Goal: Task Accomplishment & Management: Use online tool/utility

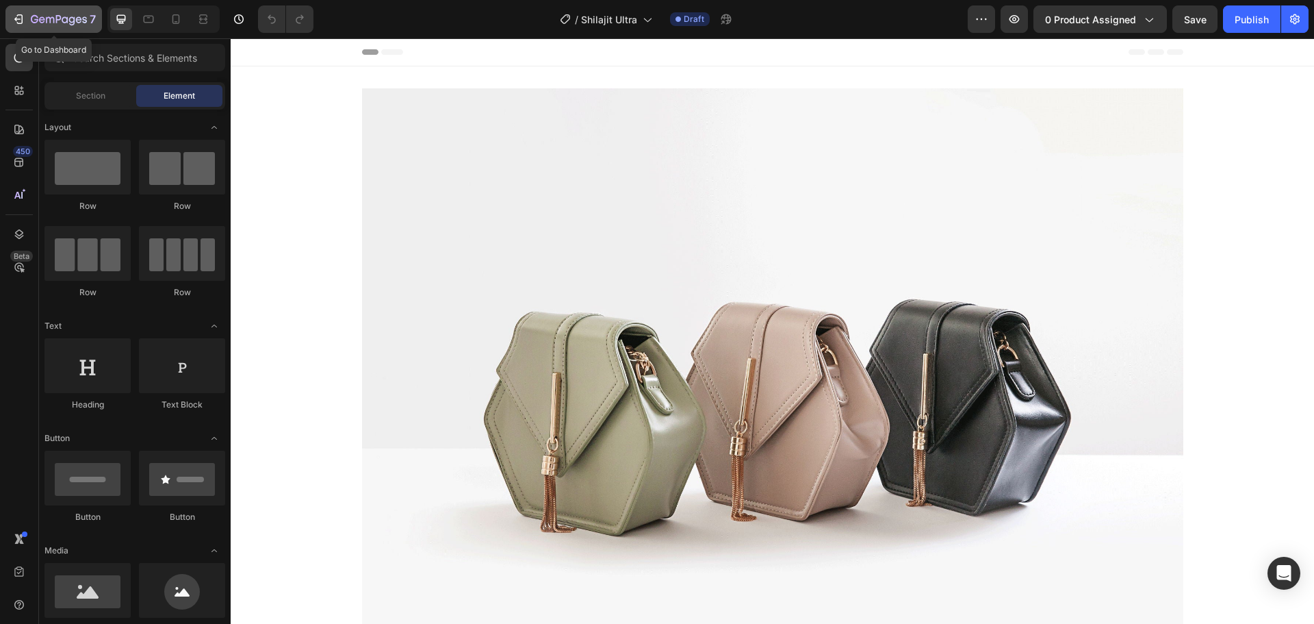
click at [38, 17] on icon "button" at bounding box center [35, 19] width 8 height 8
click at [176, 22] on icon at bounding box center [176, 21] width 3 height 1
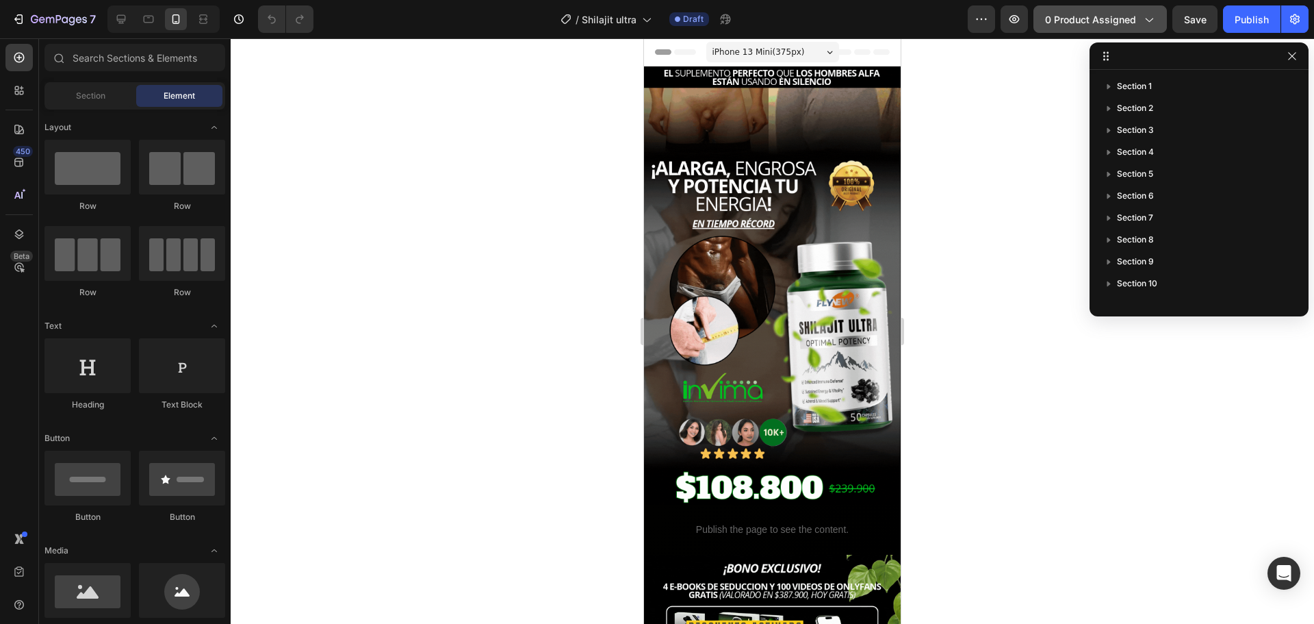
click at [1056, 31] on button "0 product assigned" at bounding box center [1100, 18] width 133 height 27
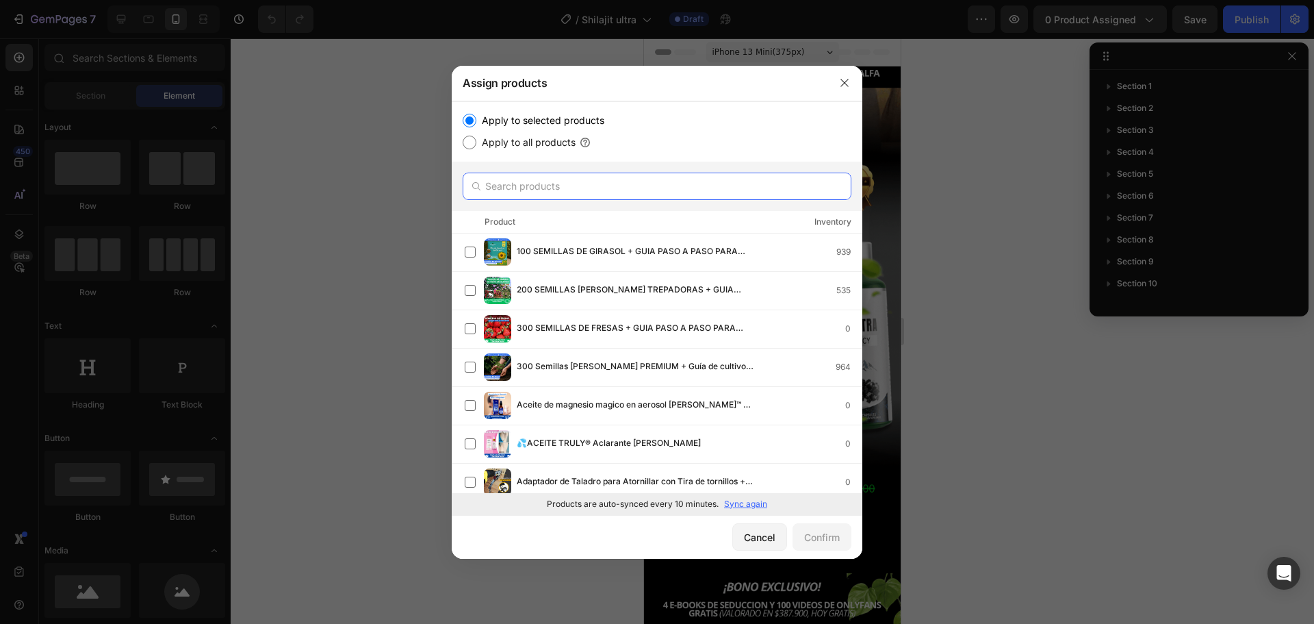
click at [581, 191] on input "text" at bounding box center [657, 186] width 389 height 27
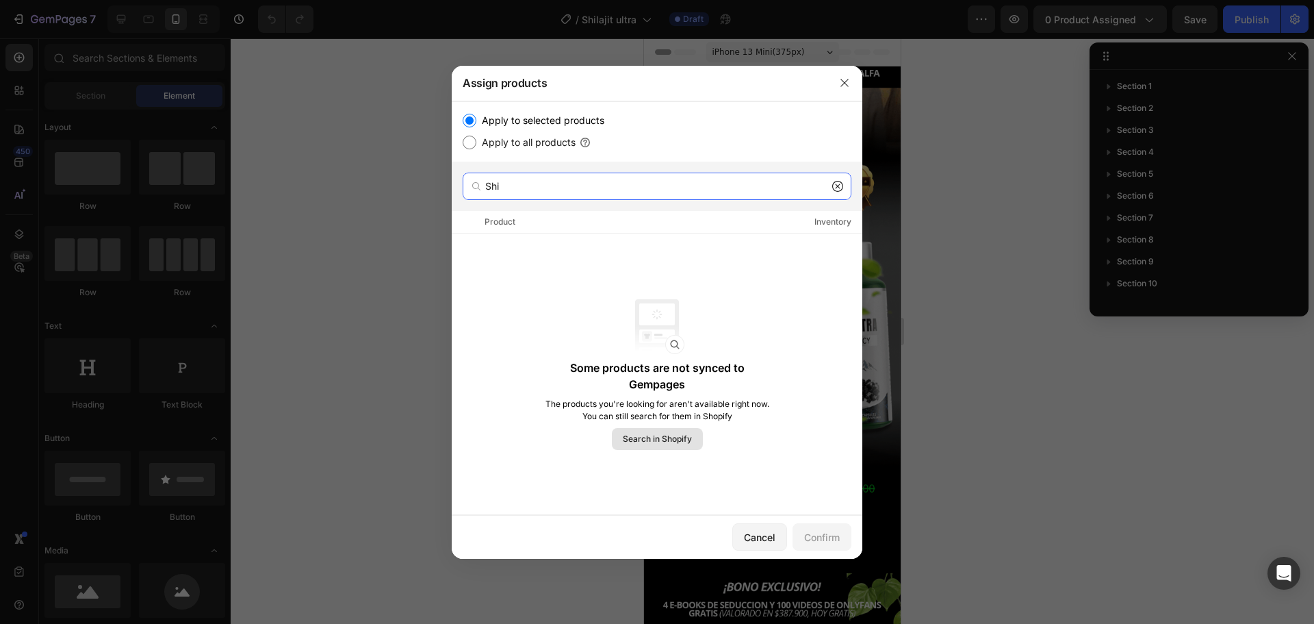
type input "Shi"
click at [670, 444] on span "Search in Shopify" at bounding box center [657, 439] width 69 height 12
click at [837, 188] on icon at bounding box center [838, 185] width 5 height 5
click at [725, 203] on div at bounding box center [657, 186] width 411 height 49
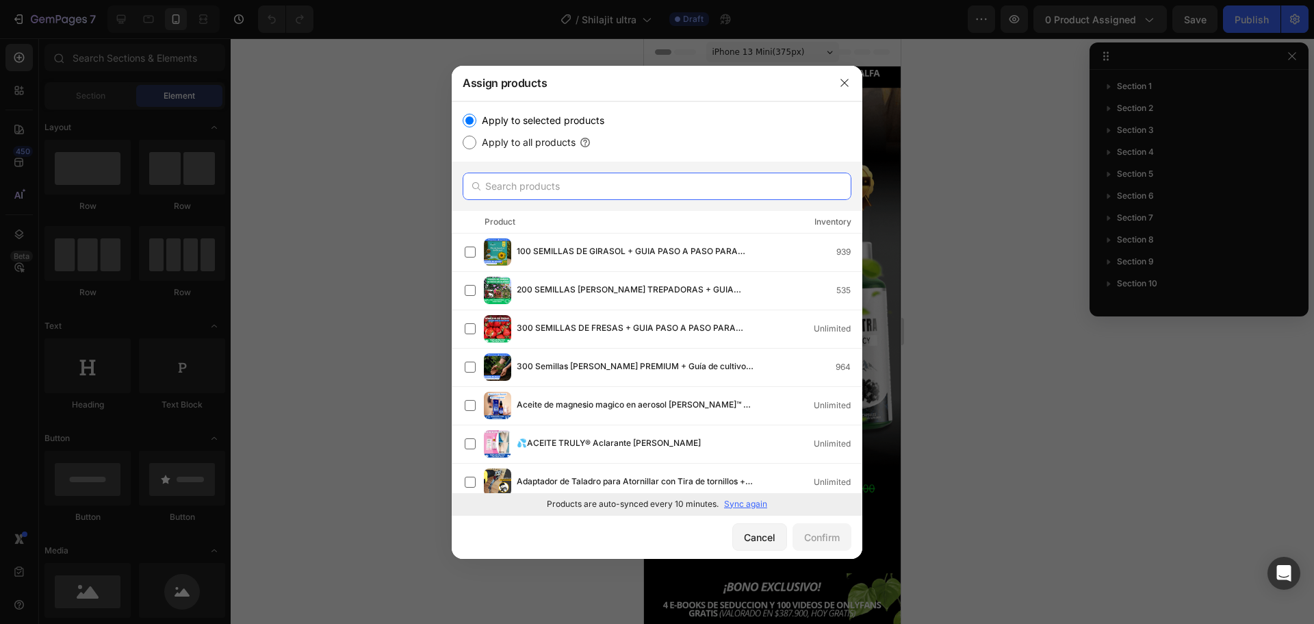
click at [728, 194] on input "text" at bounding box center [657, 186] width 389 height 27
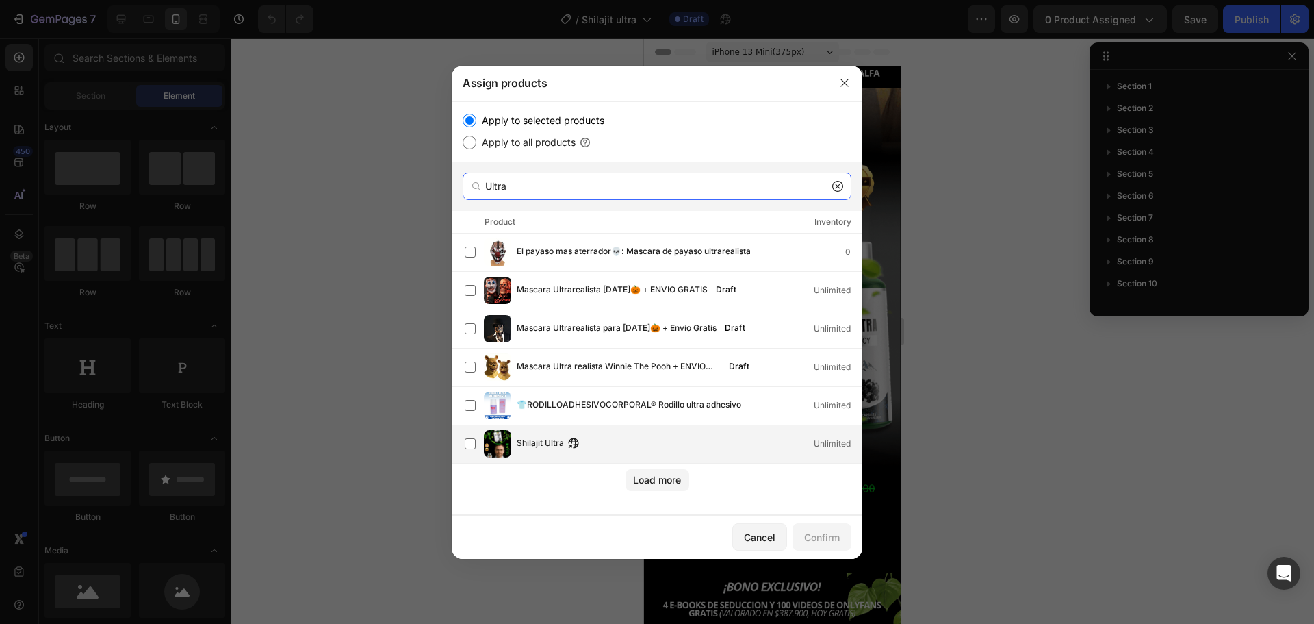
type input "Ultra"
click at [650, 435] on div "Shilajit Ultra Unlimited" at bounding box center [663, 443] width 397 height 27
click at [815, 551] on div "Cancel Confirm" at bounding box center [657, 537] width 411 height 44
click at [816, 550] on button "Confirm" at bounding box center [822, 536] width 59 height 27
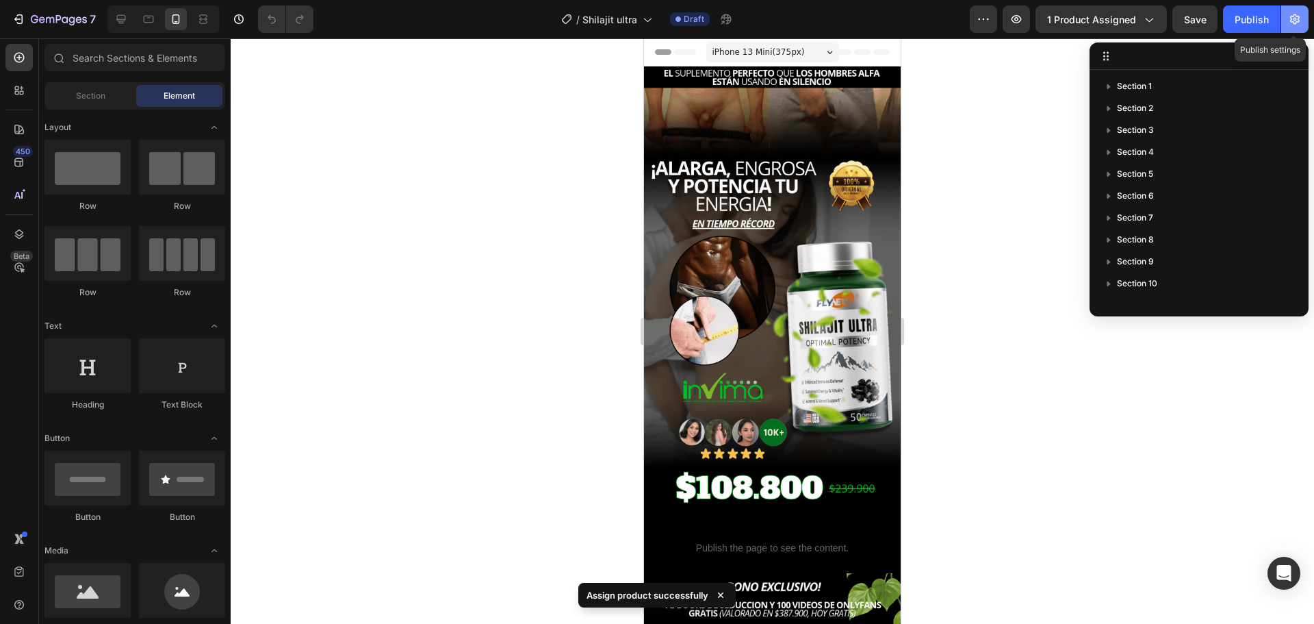
click at [1286, 17] on button "button" at bounding box center [1295, 18] width 27 height 27
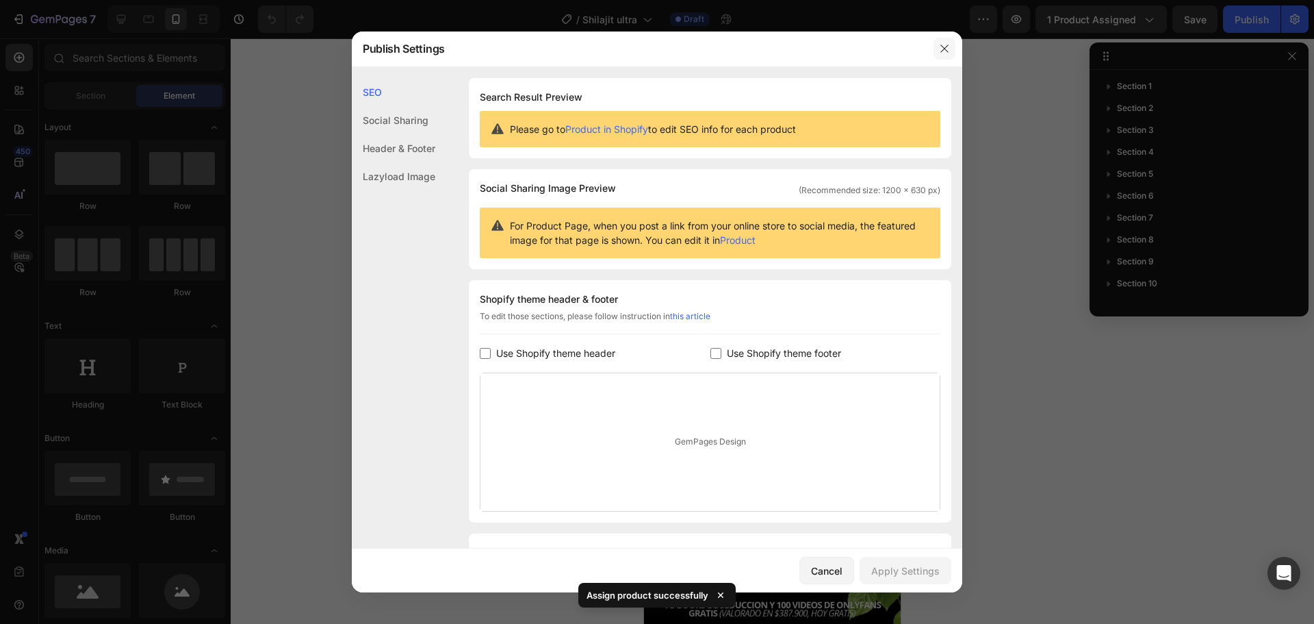
click at [941, 49] on icon "button" at bounding box center [944, 48] width 11 height 11
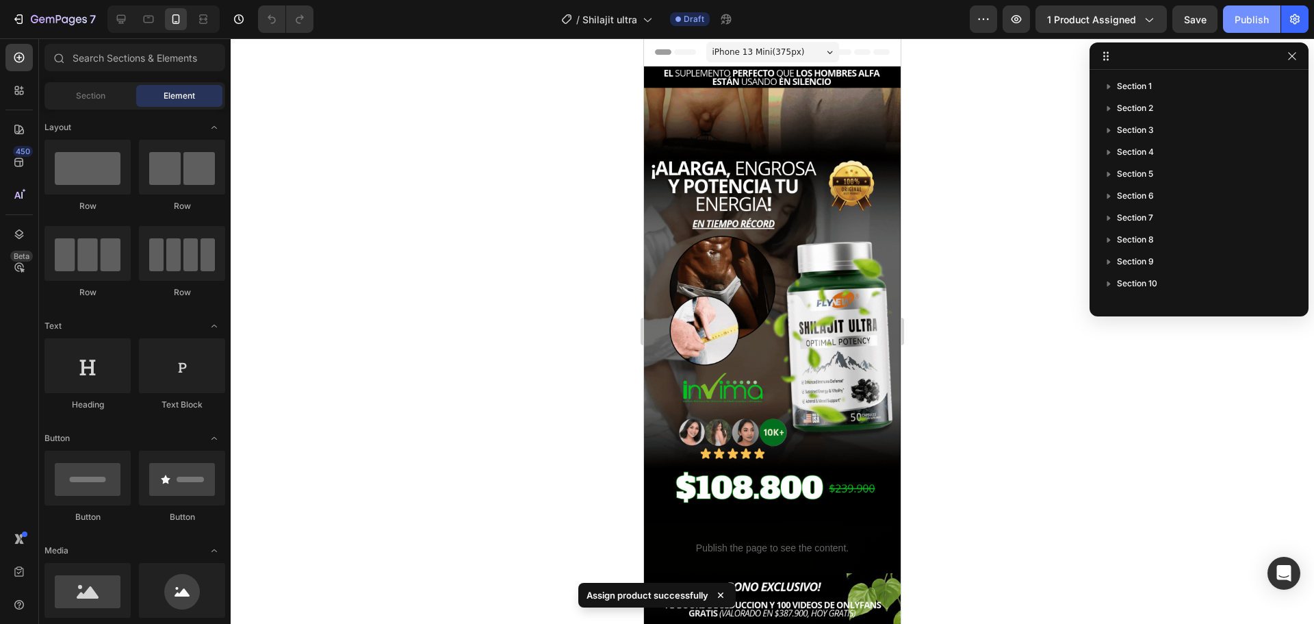
click at [1256, 31] on button "Publish" at bounding box center [1252, 18] width 58 height 27
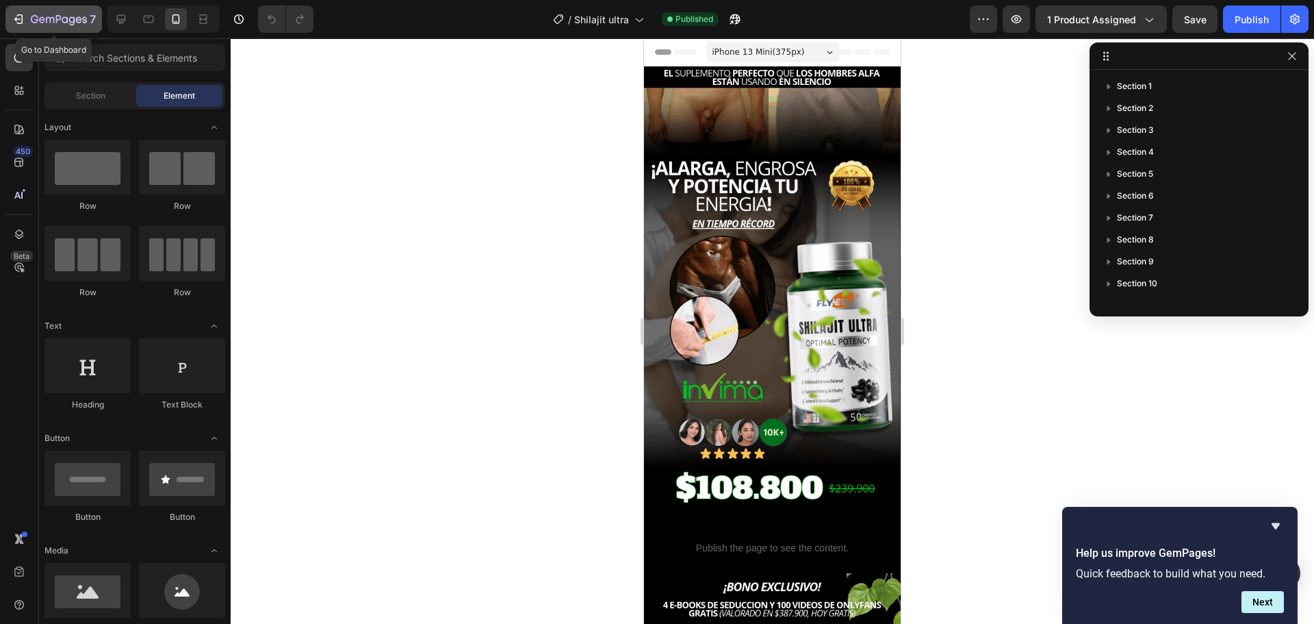
click at [79, 22] on icon "button" at bounding box center [59, 20] width 56 height 12
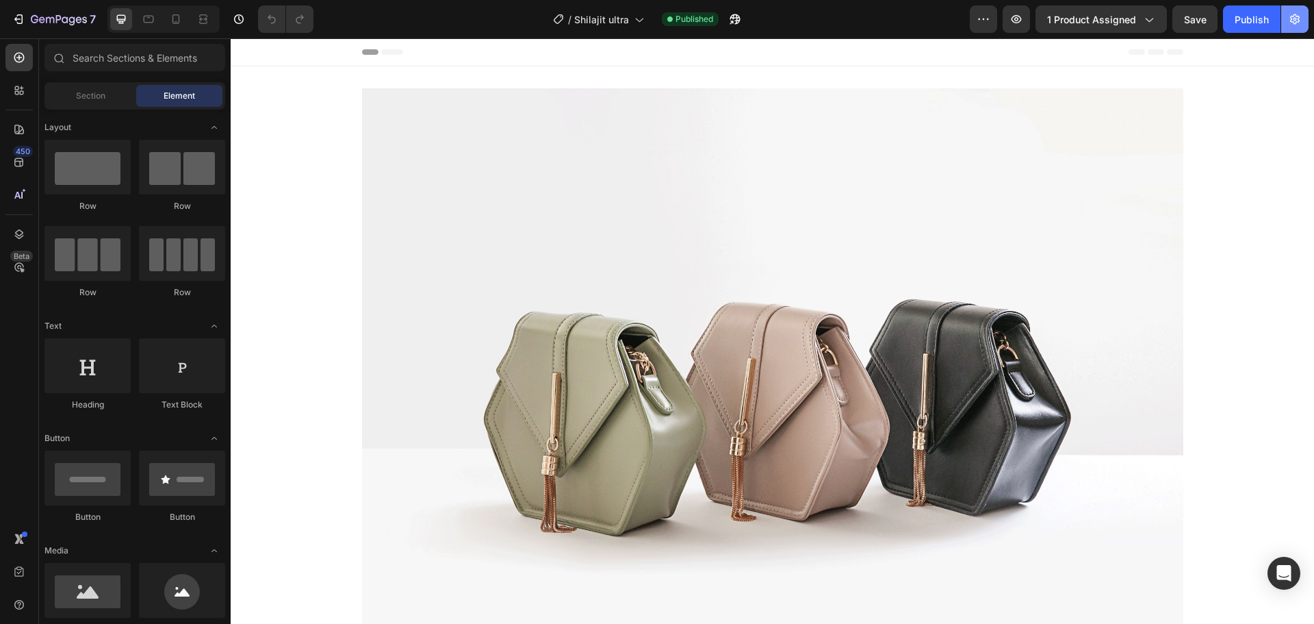
click at [1290, 20] on icon "button" at bounding box center [1295, 19] width 14 height 14
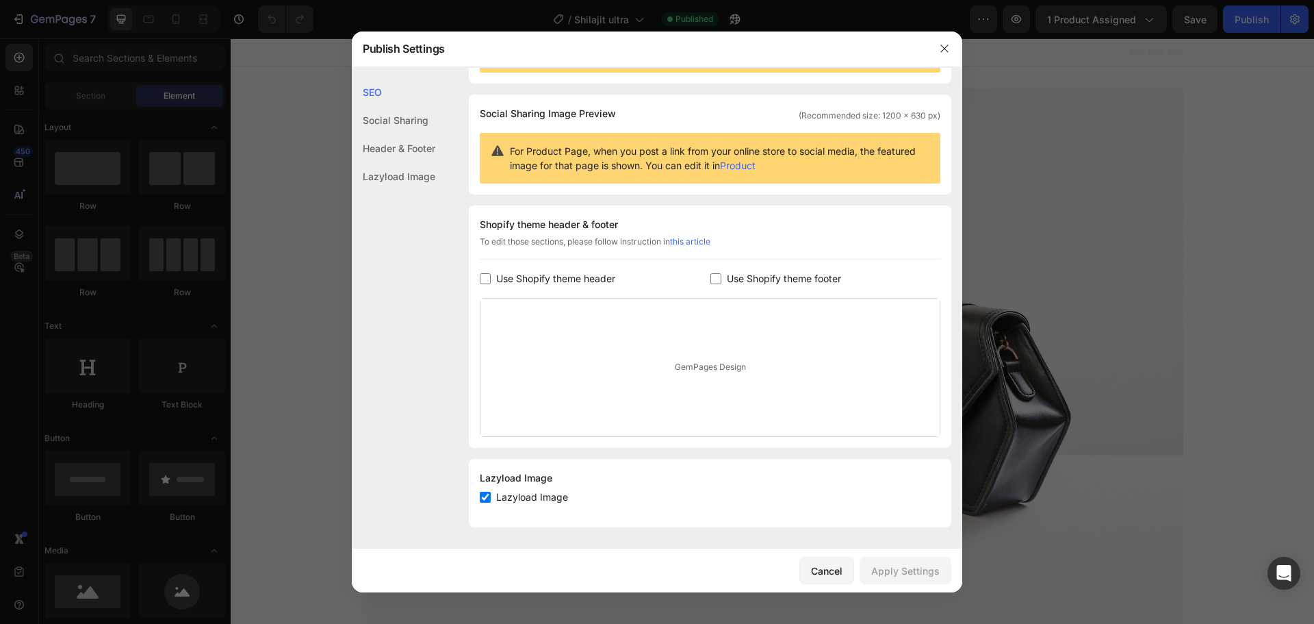
scroll to position [7, 0]
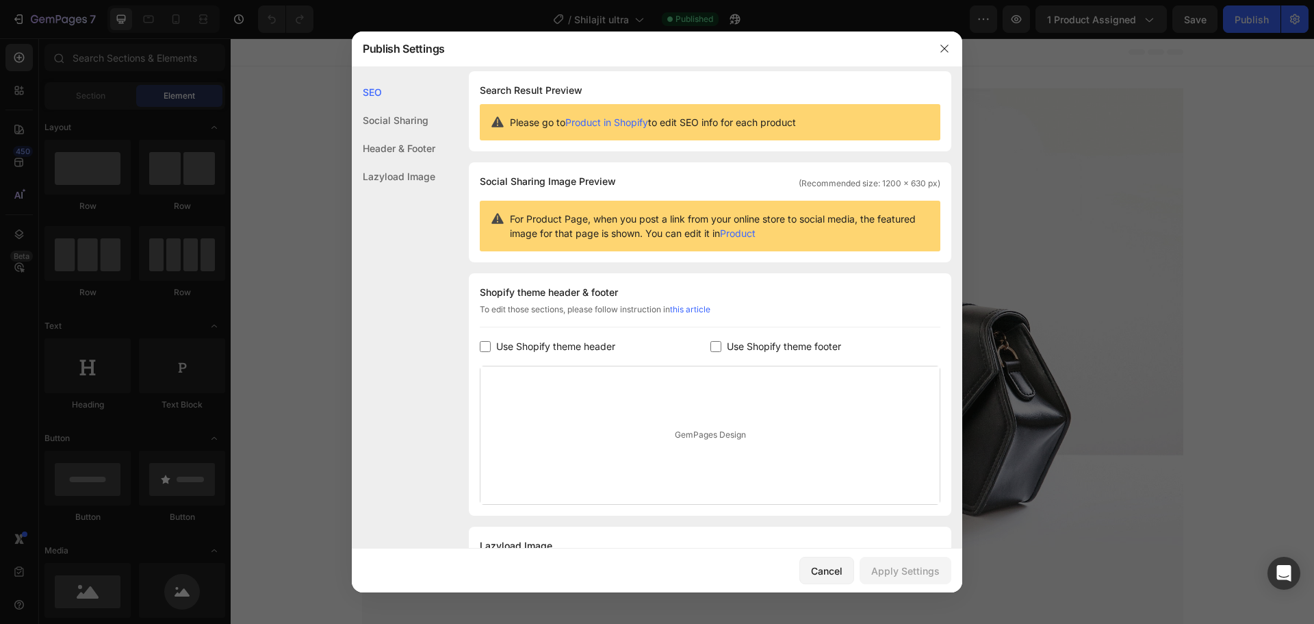
click at [584, 346] on span "Use Shopify theme header" at bounding box center [555, 346] width 119 height 16
checkbox input "true"
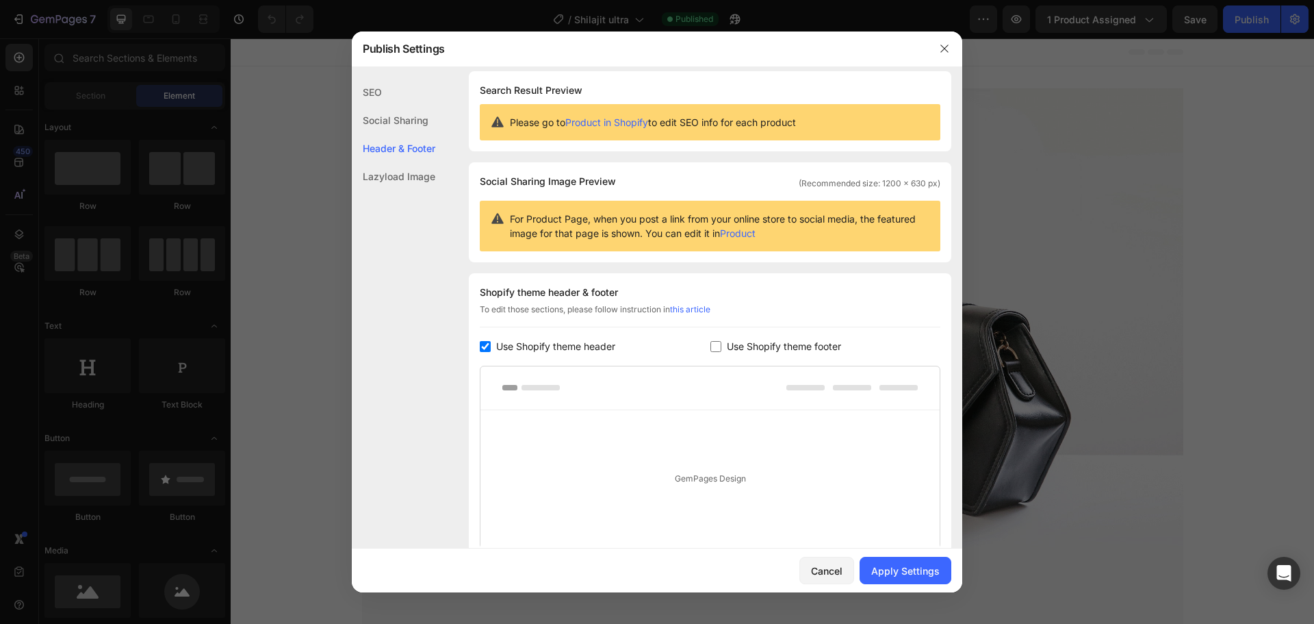
click at [727, 349] on span "Use Shopify theme footer" at bounding box center [784, 346] width 114 height 16
click at [915, 566] on div "Apply Settings" at bounding box center [906, 570] width 68 height 14
click at [722, 348] on label "Use Shopify theme footer" at bounding box center [782, 346] width 120 height 16
checkbox input "false"
click at [547, 351] on span "Use Shopify theme header" at bounding box center [555, 346] width 119 height 16
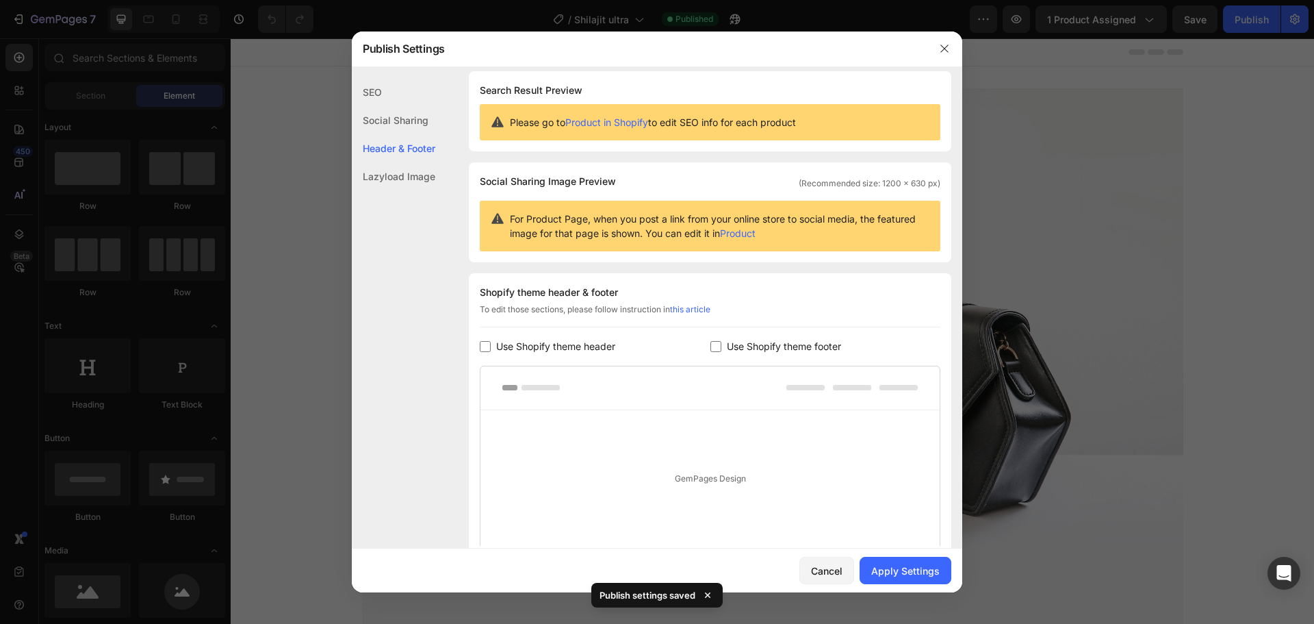
checkbox input "false"
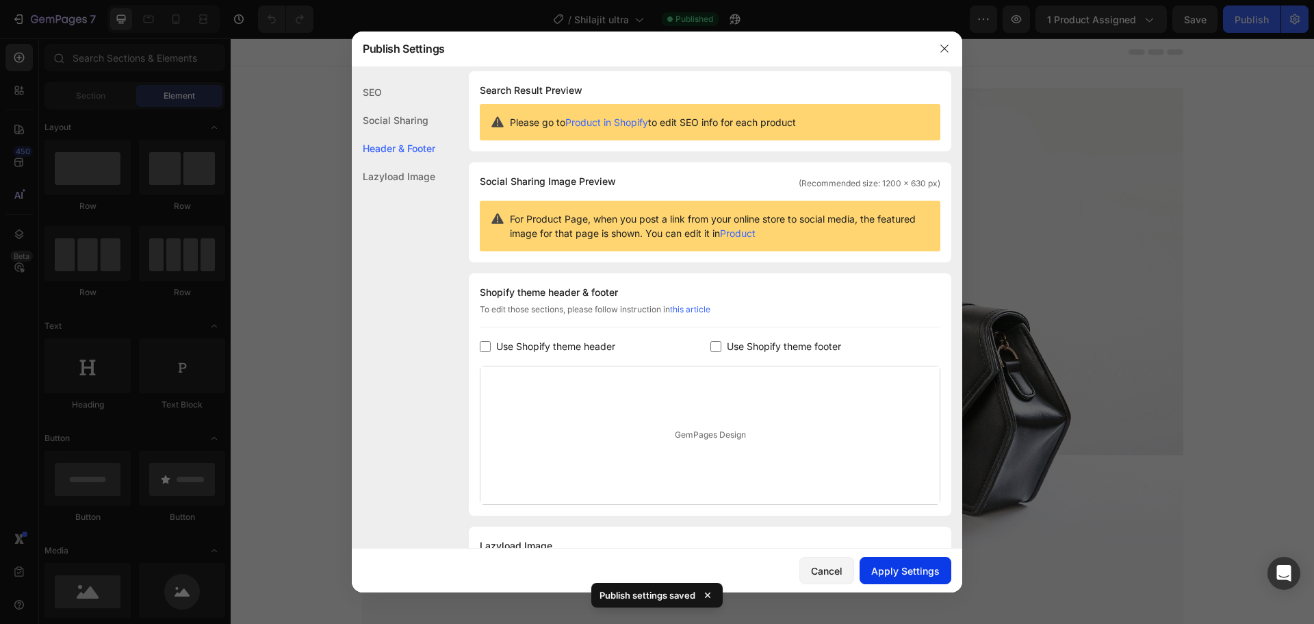
click at [886, 565] on div "Apply Settings" at bounding box center [906, 570] width 68 height 14
click at [948, 42] on button "button" at bounding box center [945, 49] width 22 height 22
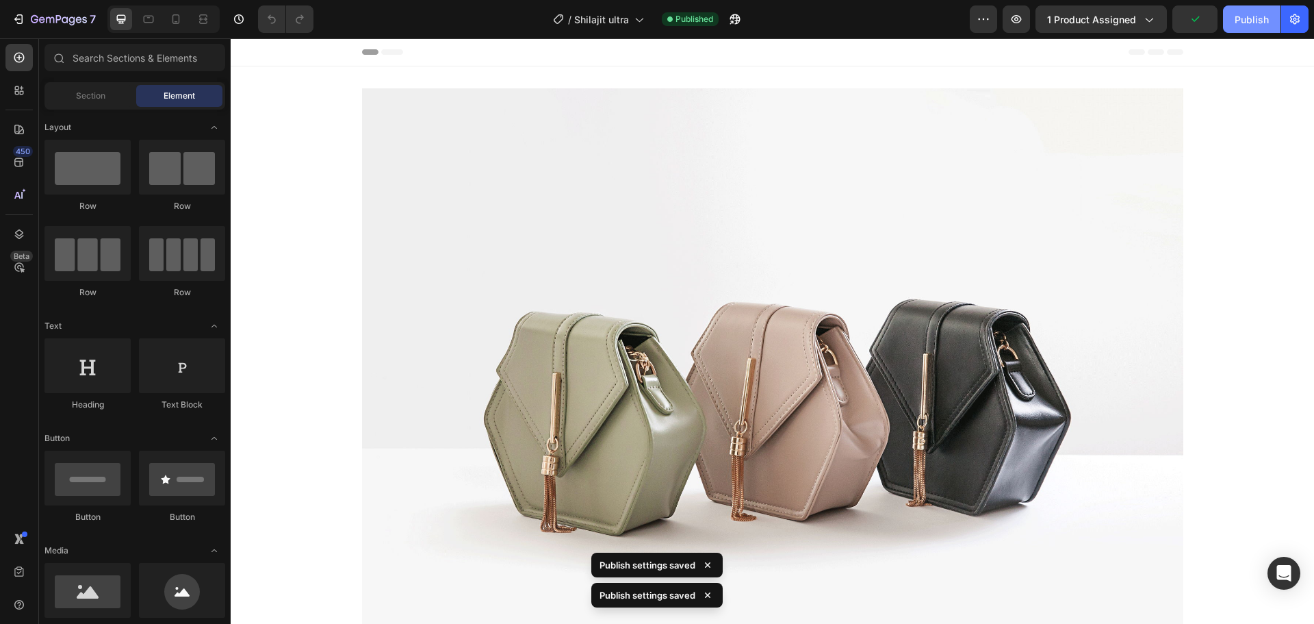
click at [1241, 24] on div "Publish" at bounding box center [1252, 19] width 34 height 14
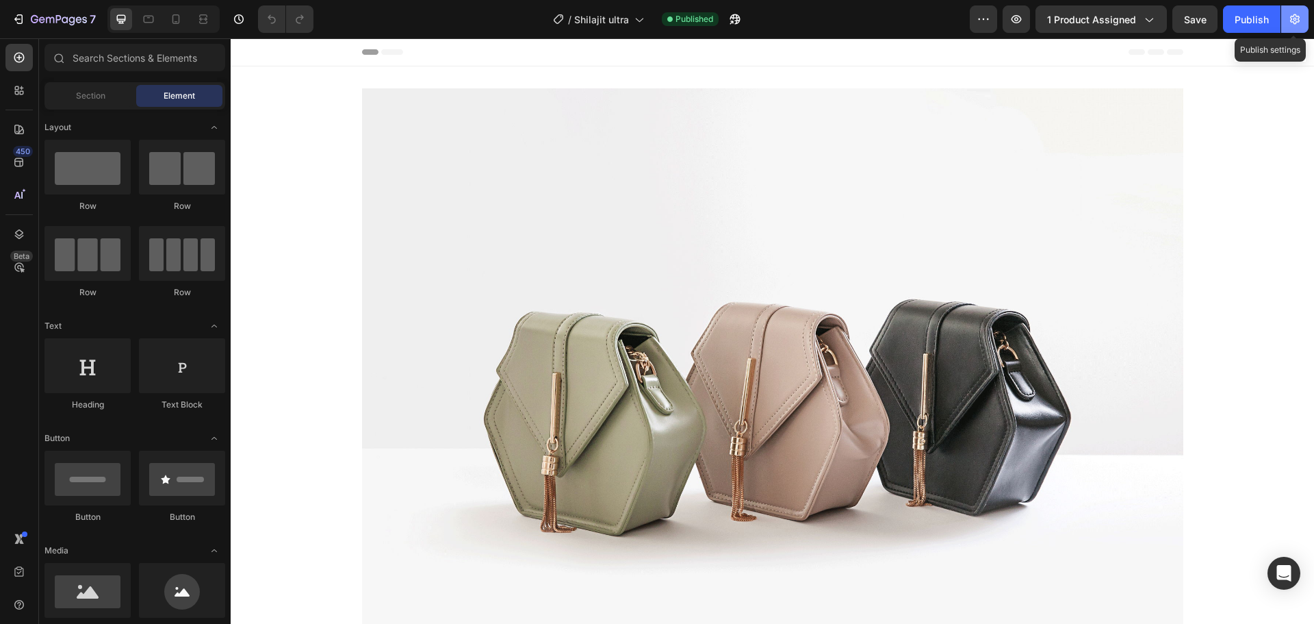
click at [1295, 26] on button "button" at bounding box center [1295, 18] width 27 height 27
